Goal: Entertainment & Leisure: Consume media (video, audio)

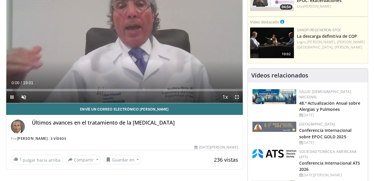
click at [237, 98] on span "Video Player" at bounding box center [237, 97] width 12 height 12
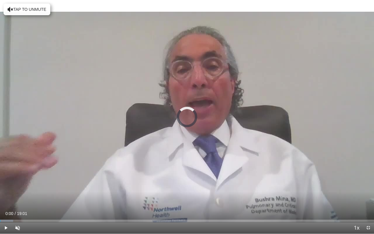
drag, startPoint x: 0, startPoint y: 220, endPoint x: 10, endPoint y: 220, distance: 9.4
click at [10, 181] on div "Progress Bar" at bounding box center [9, 220] width 1 height 2
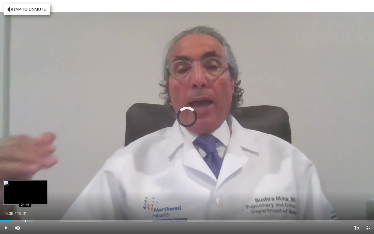
drag, startPoint x: 10, startPoint y: 220, endPoint x: 25, endPoint y: 219, distance: 14.9
click at [25, 181] on div "Loaded : 8.74% 01:14 01:16" at bounding box center [187, 220] width 374 height 2
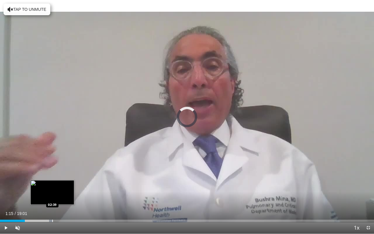
drag, startPoint x: 25, startPoint y: 219, endPoint x: 52, endPoint y: 220, distance: 27.5
click at [52, 181] on div "Loaded : 13.99% 02:39 02:39" at bounding box center [187, 220] width 374 height 2
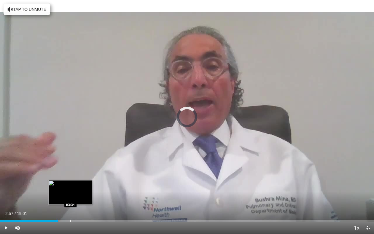
drag, startPoint x: 52, startPoint y: 220, endPoint x: 70, endPoint y: 220, distance: 18.1
click at [70, 181] on div "Progress Bar" at bounding box center [70, 220] width 1 height 2
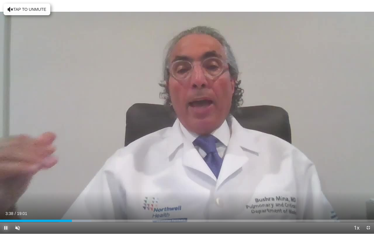
click at [6, 181] on span "Video Player" at bounding box center [6, 228] width 12 height 12
click at [369, 181] on span "Video Player" at bounding box center [368, 228] width 12 height 12
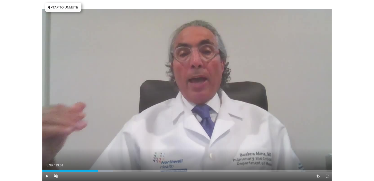
scroll to position [209, 0]
